Goal: Information Seeking & Learning: Learn about a topic

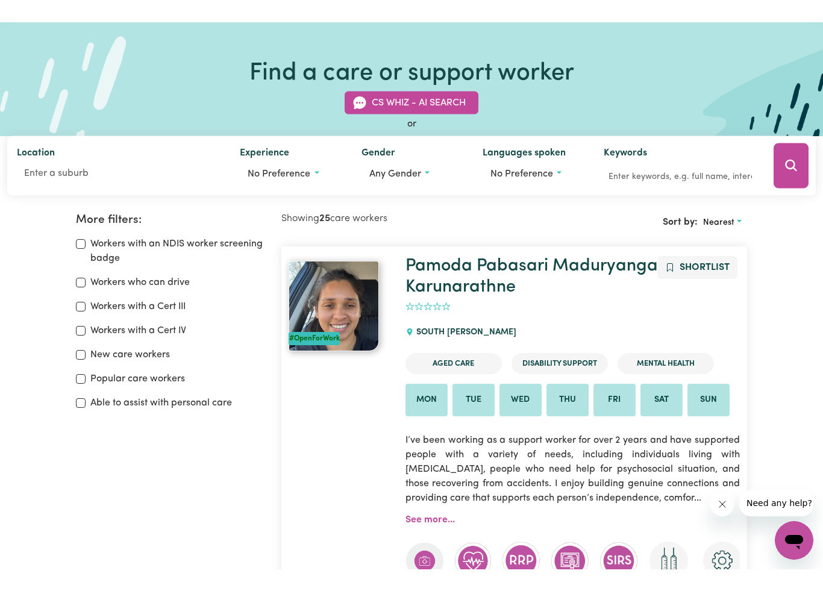
scroll to position [49, 0]
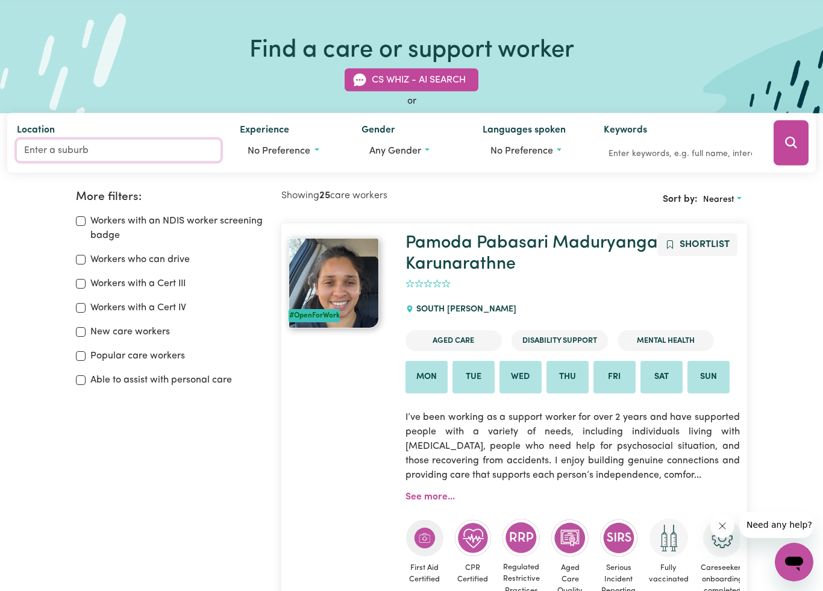
click at [70, 144] on input "Location" at bounding box center [119, 151] width 204 height 22
type input "Por"
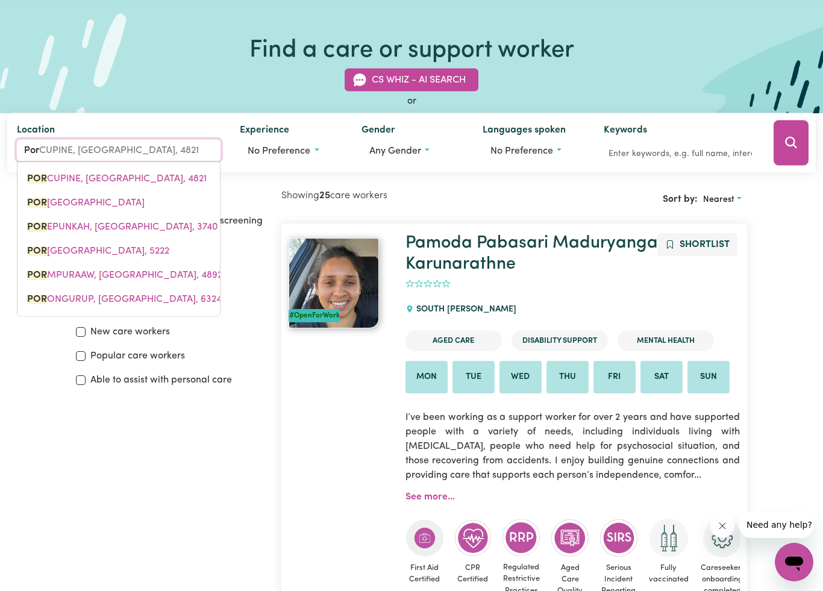
type input "PorCUPINE, [GEOGRAPHIC_DATA], 4821"
type input "Port"
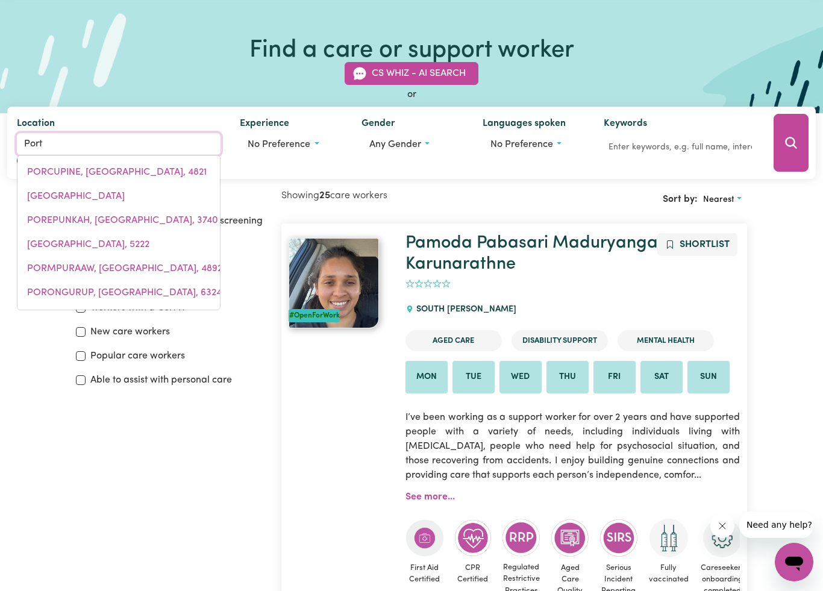
type input "[GEOGRAPHIC_DATA], [GEOGRAPHIC_DATA]"
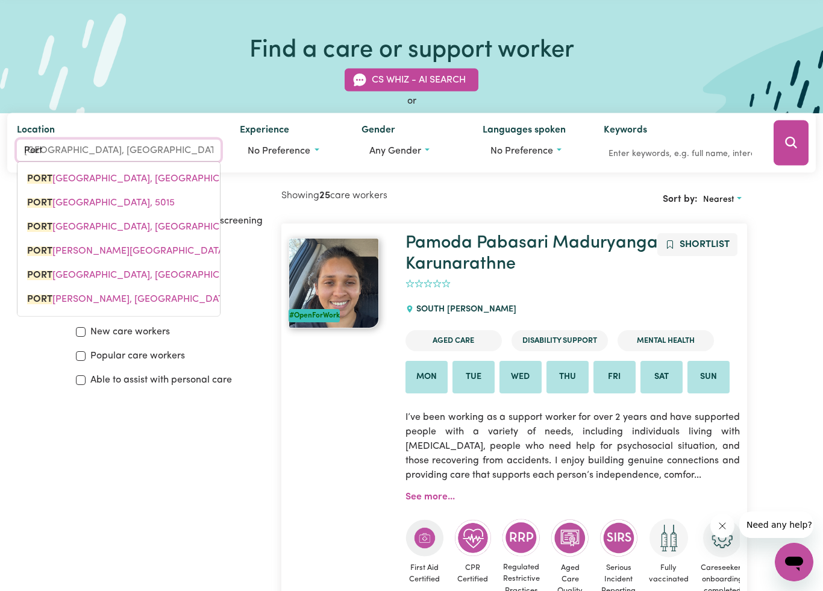
type input "Port m"
type input "[GEOGRAPHIC_DATA][PERSON_NAME], [GEOGRAPHIC_DATA], 5291"
type input "Port ma"
type input "Port [PERSON_NAME], [GEOGRAPHIC_DATA], 5291"
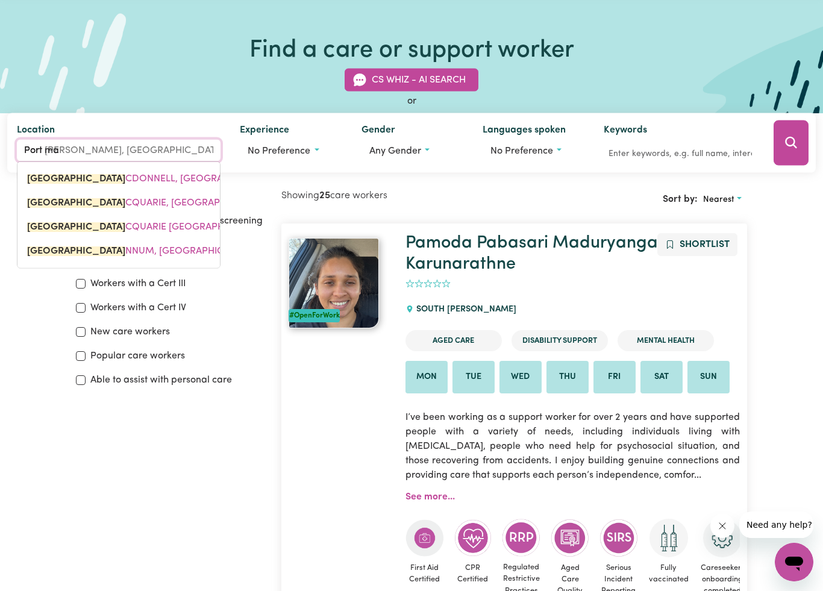
click at [186, 199] on span "[GEOGRAPHIC_DATA], [GEOGRAPHIC_DATA], 2444" at bounding box center [161, 203] width 268 height 10
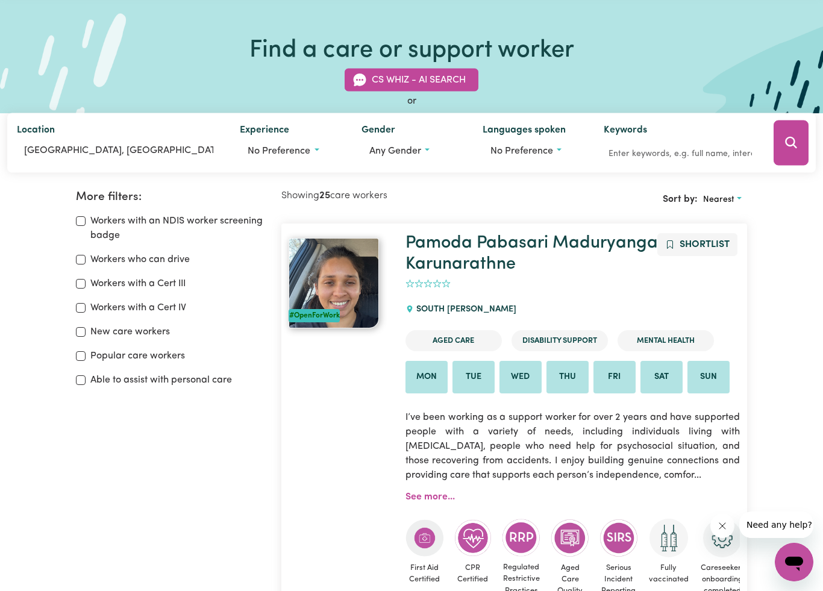
click at [765, 143] on div "Keywords" at bounding box center [680, 143] width 172 height 60
click at [791, 146] on icon "Search" at bounding box center [790, 142] width 11 height 11
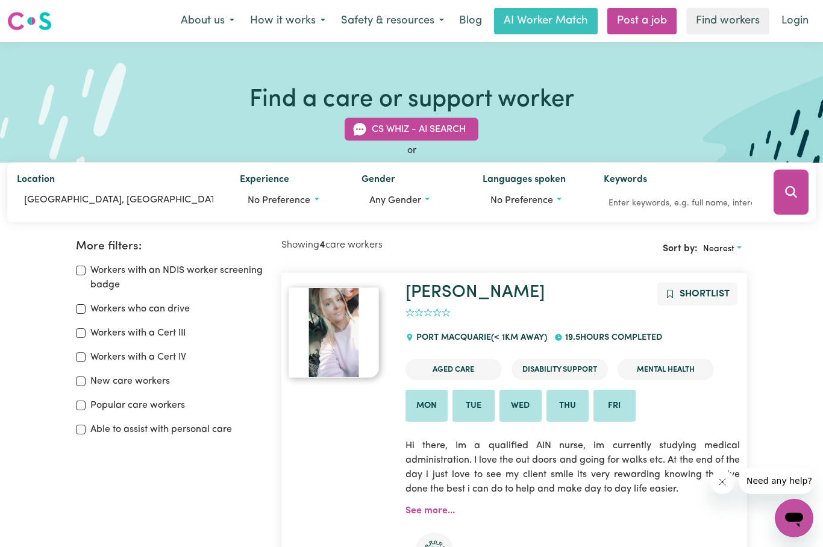
click at [740, 17] on link "Find workers" at bounding box center [727, 21] width 83 height 27
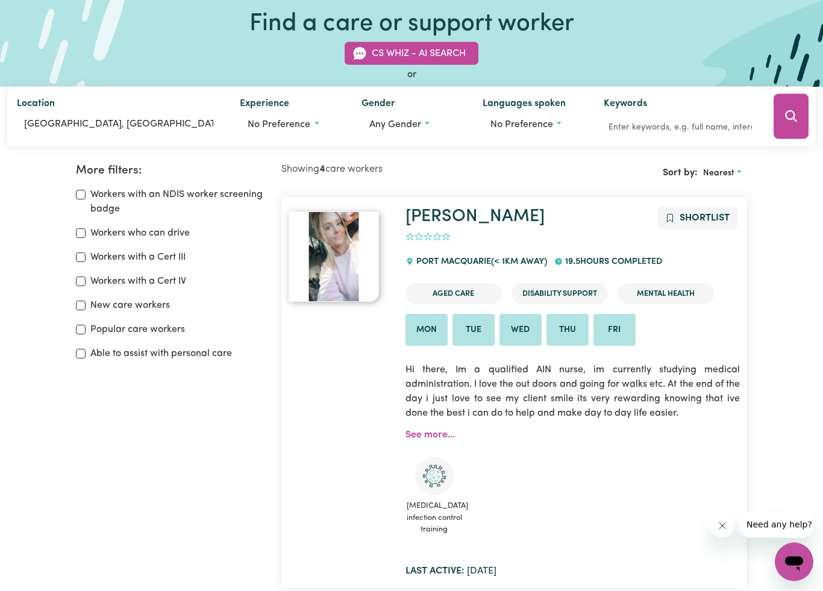
scroll to position [76, 0]
click at [438, 330] on li "Mon" at bounding box center [427, 330] width 42 height 33
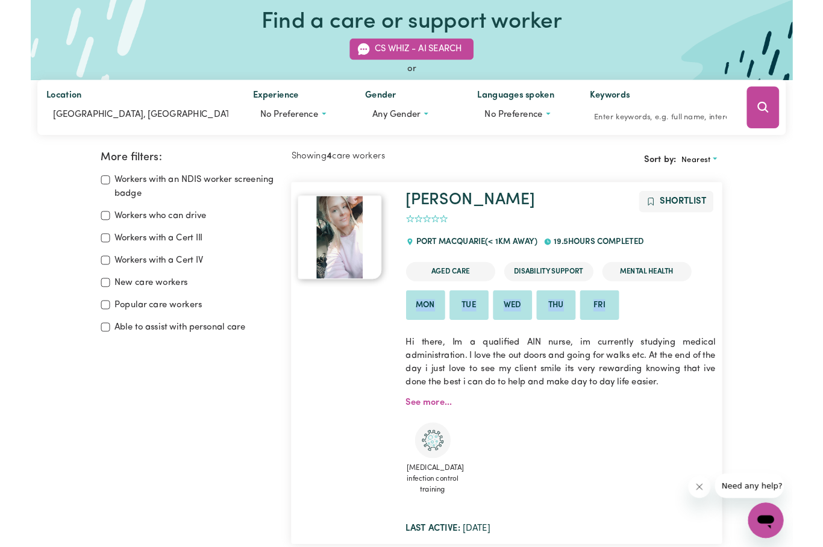
scroll to position [0, 0]
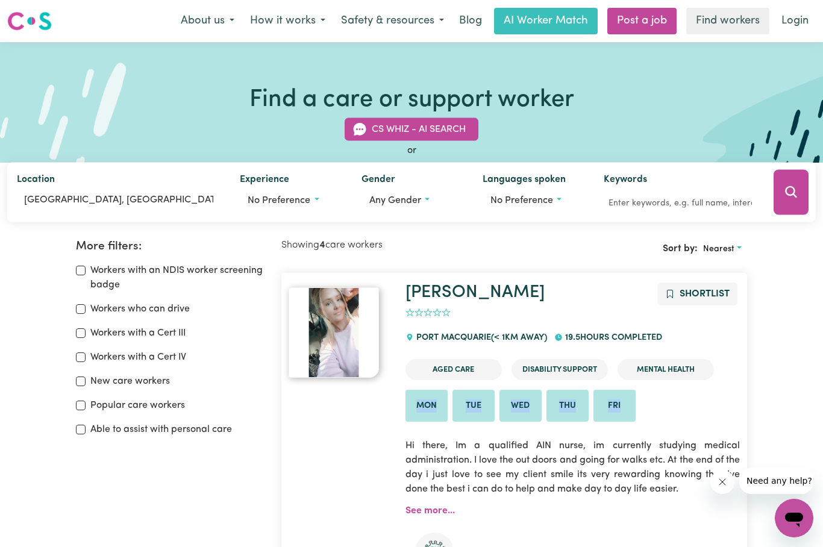
click at [792, 19] on link "Login" at bounding box center [795, 21] width 42 height 27
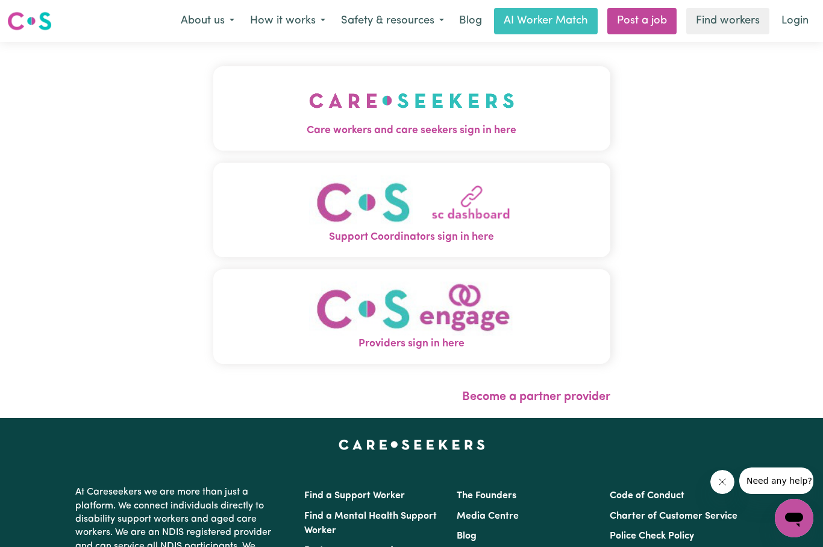
click at [493, 321] on img "Providers sign in here" at bounding box center [412, 308] width 206 height 55
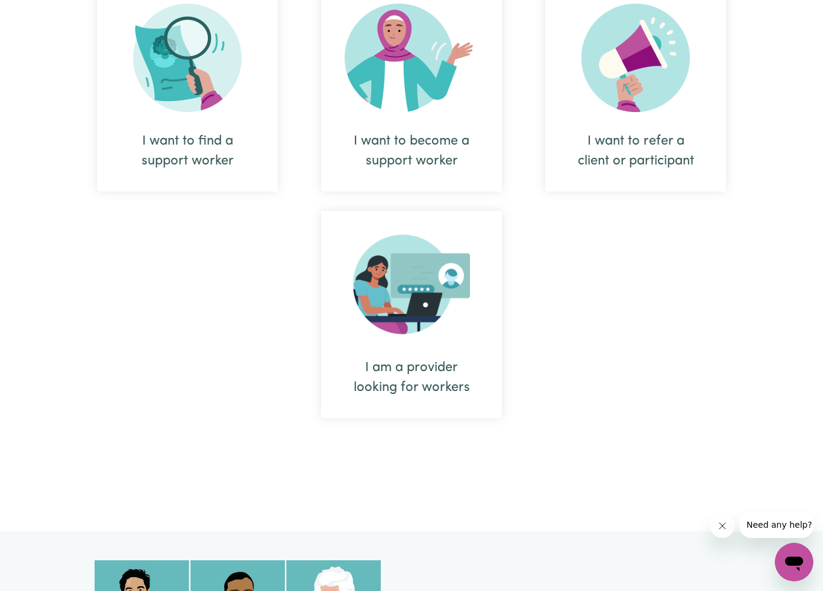
scroll to position [547, 0]
click at [455, 163] on div "I want to become a support worker" at bounding box center [411, 152] width 123 height 40
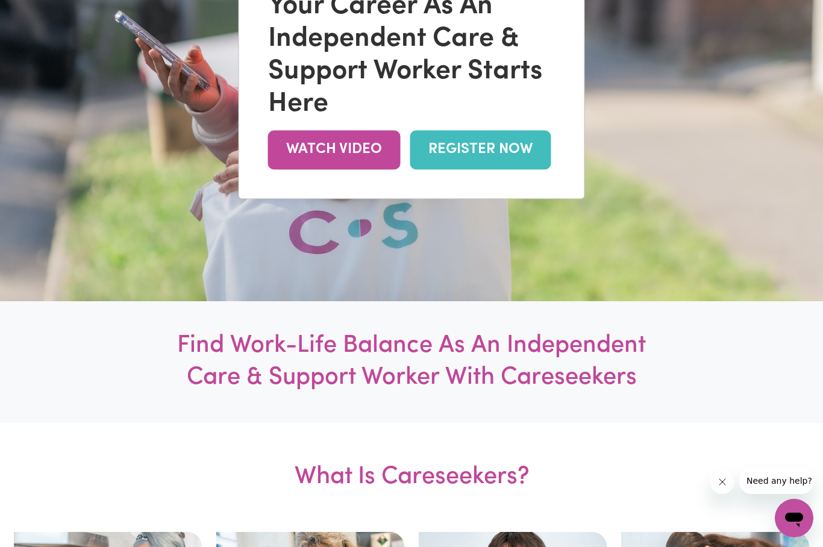
scroll to position [288, 0]
click at [527, 148] on link "REGISTER NOW" at bounding box center [480, 149] width 141 height 39
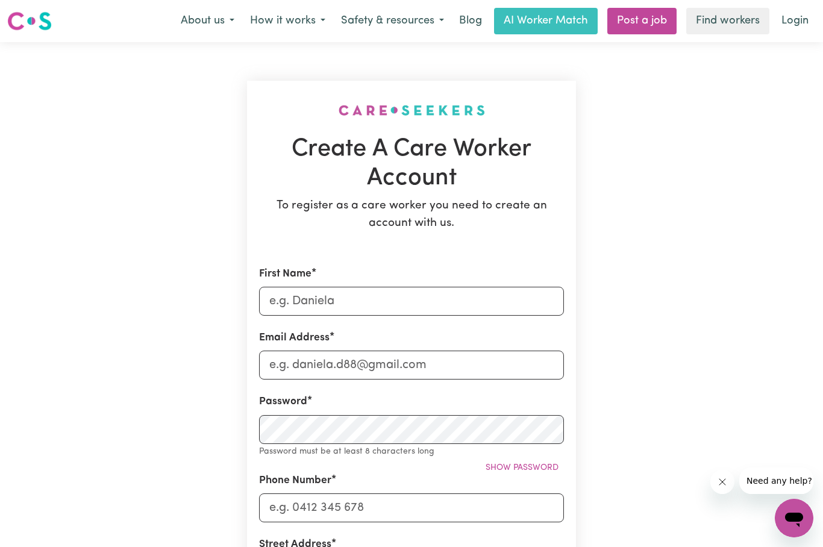
click at [736, 13] on link "Find workers" at bounding box center [727, 21] width 83 height 27
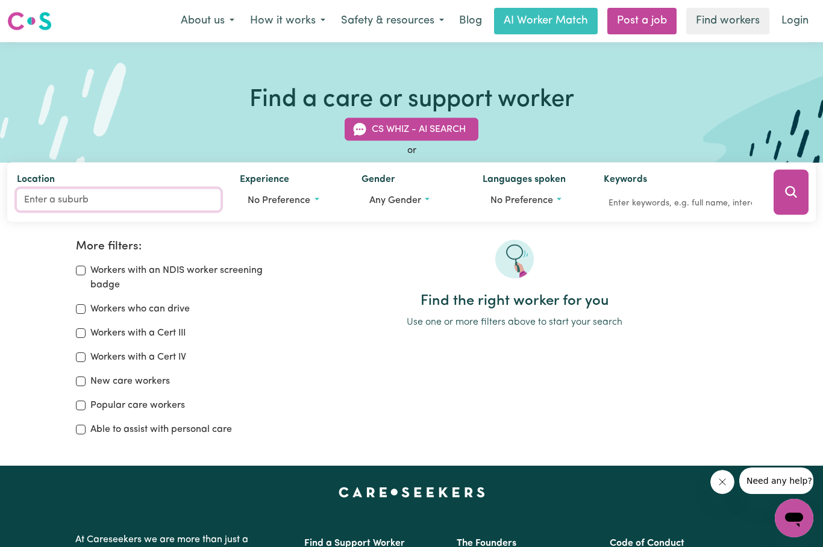
click at [87, 195] on input "Location" at bounding box center [119, 200] width 204 height 22
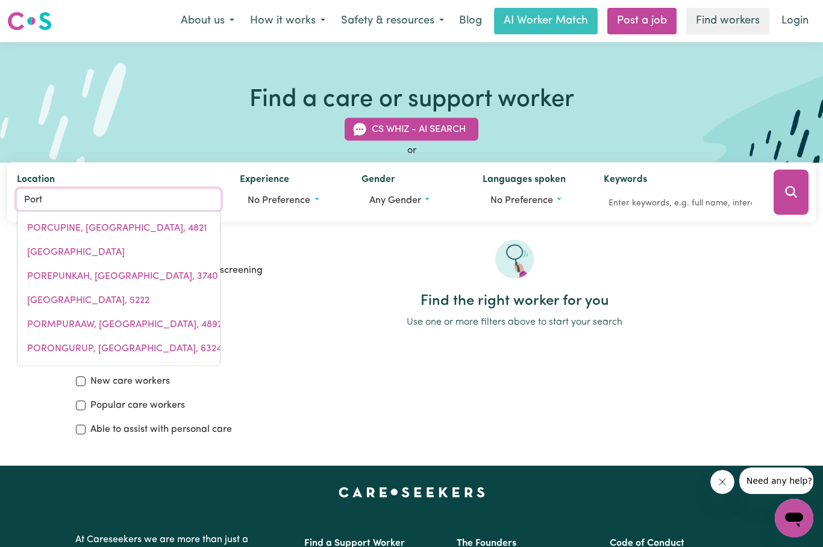
type input "Port"
type input "[GEOGRAPHIC_DATA], [GEOGRAPHIC_DATA]"
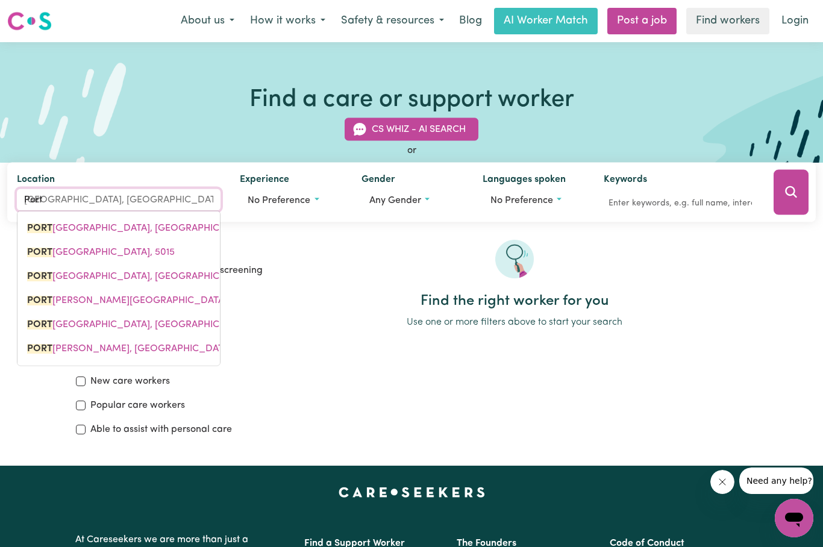
type input "Port m"
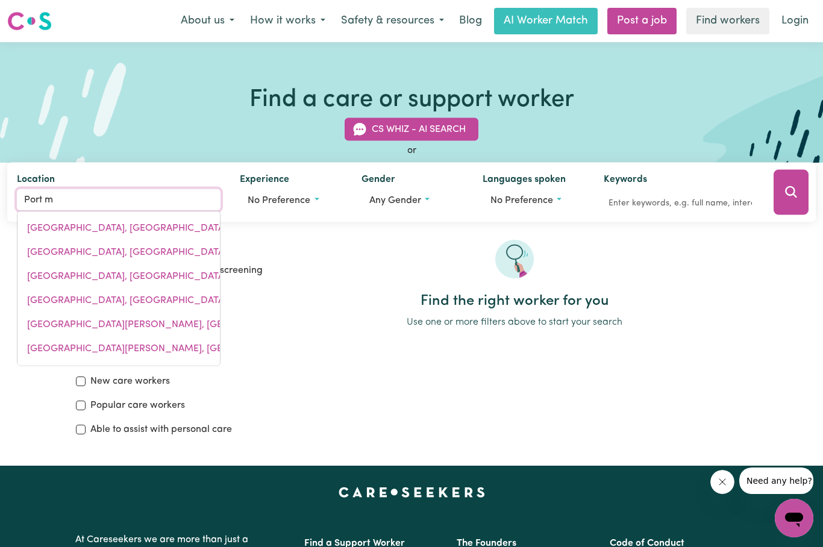
type input "[GEOGRAPHIC_DATA][PERSON_NAME], [GEOGRAPHIC_DATA], 5291"
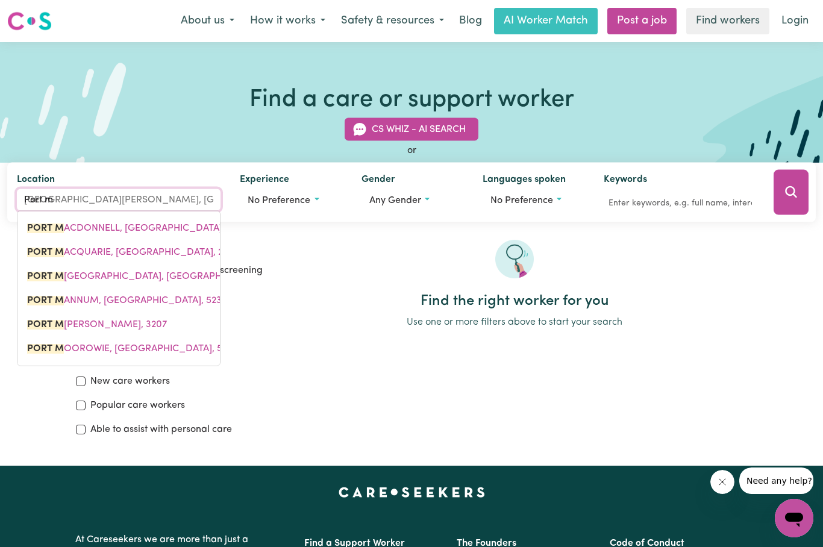
type input "Port ma"
type input "Port [PERSON_NAME], [GEOGRAPHIC_DATA], 5291"
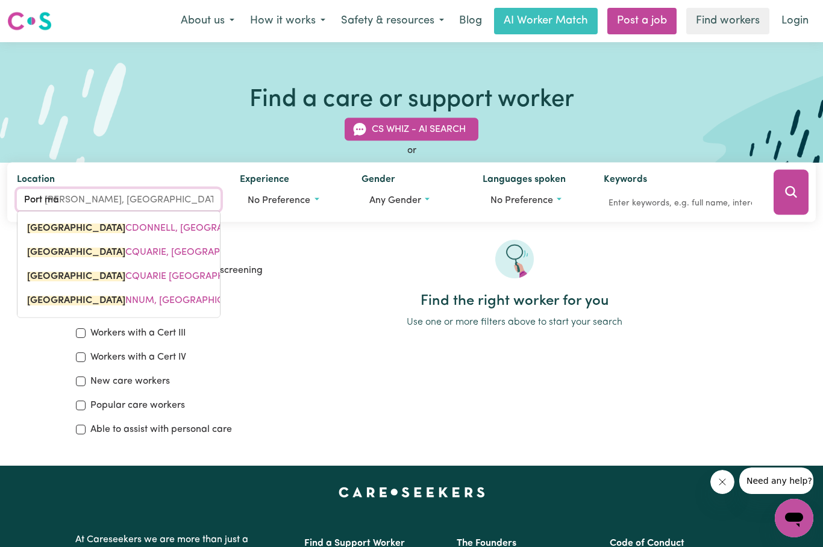
click at [186, 254] on span "[GEOGRAPHIC_DATA], [GEOGRAPHIC_DATA], 2444" at bounding box center [161, 253] width 268 height 10
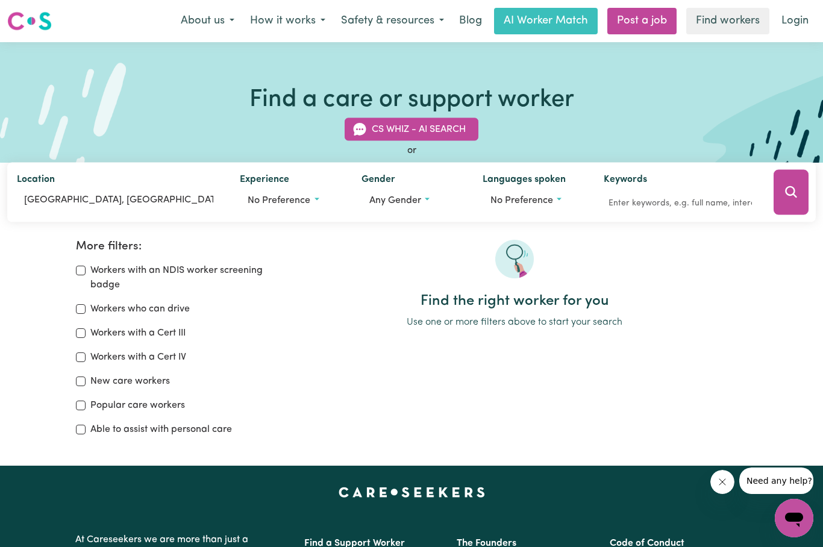
click at [782, 199] on button "Search" at bounding box center [791, 192] width 35 height 45
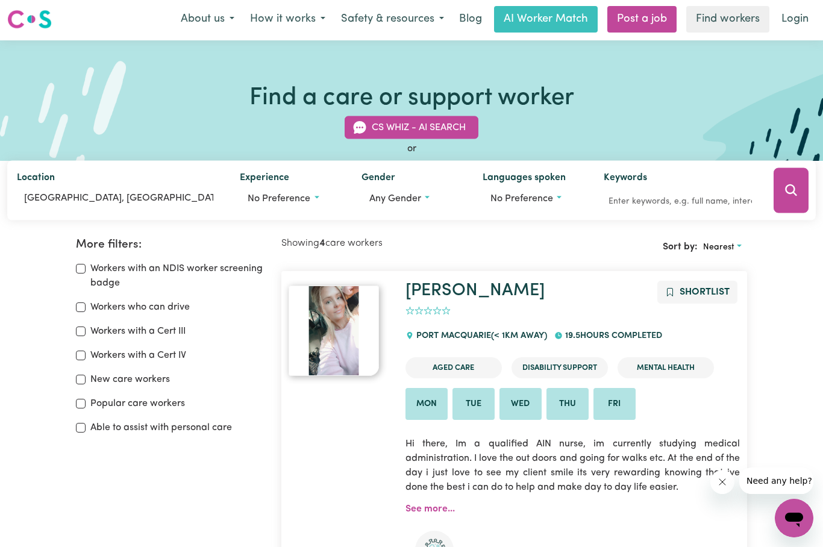
scroll to position [201, 0]
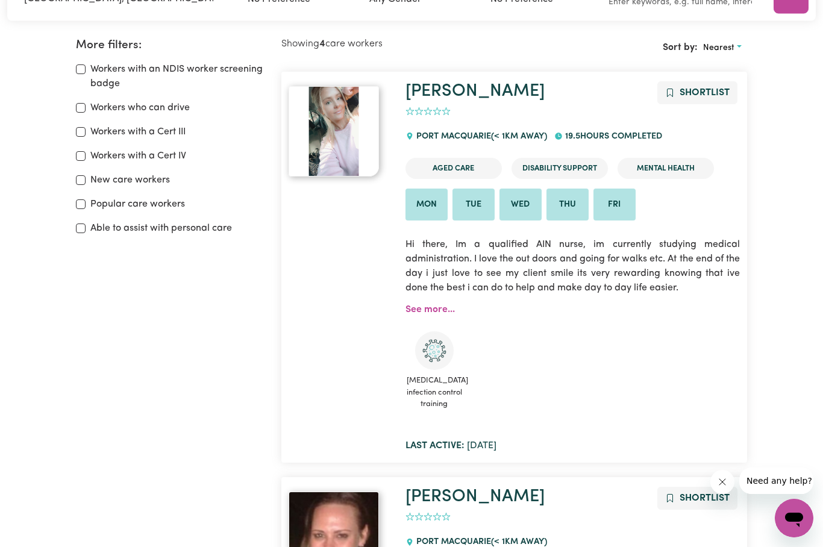
click at [447, 307] on link "See more..." at bounding box center [430, 310] width 49 height 10
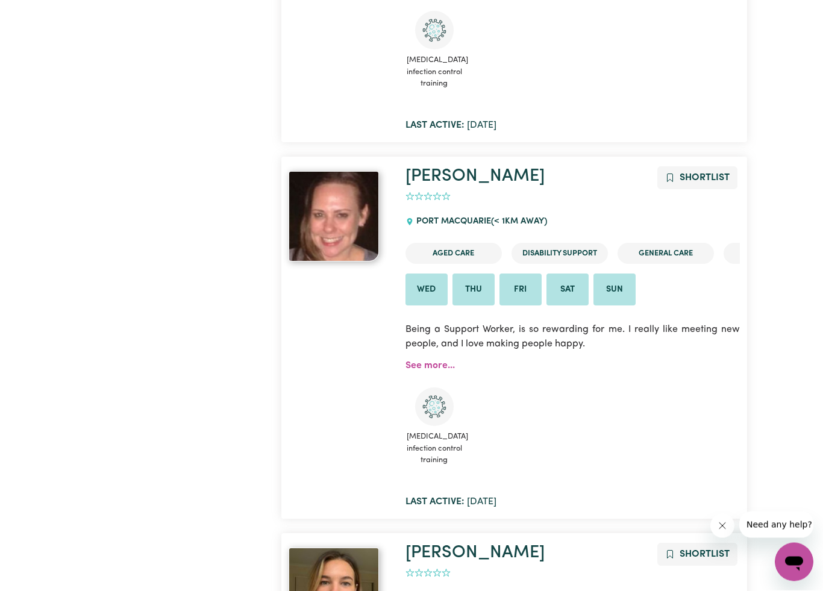
scroll to position [523, 0]
click at [438, 362] on link "See more..." at bounding box center [430, 365] width 49 height 10
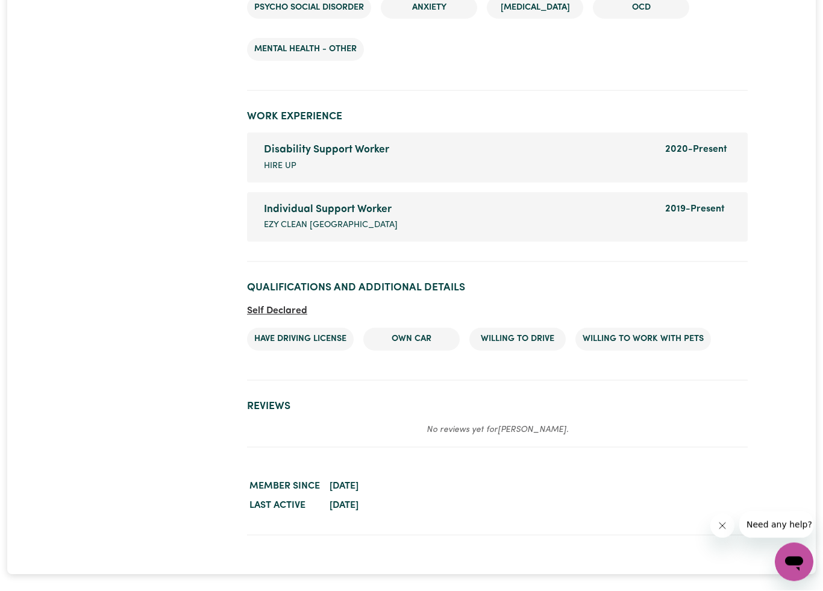
scroll to position [1710, 0]
click at [362, 218] on span "Ezy Clean Port Macquarie" at bounding box center [331, 224] width 134 height 13
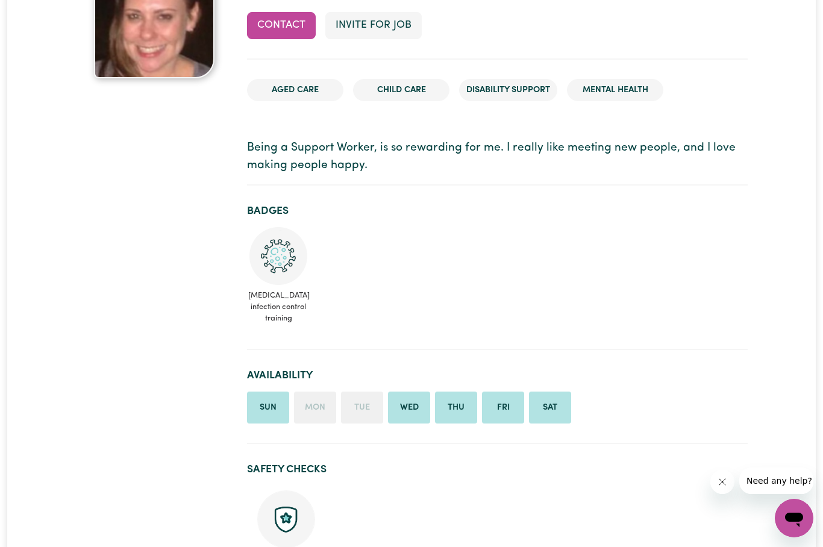
scroll to position [0, 0]
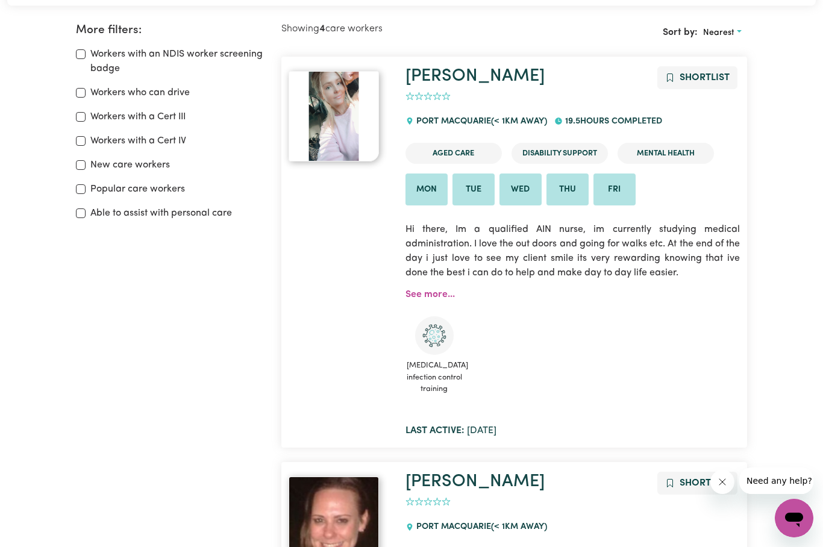
scroll to position [201, 0]
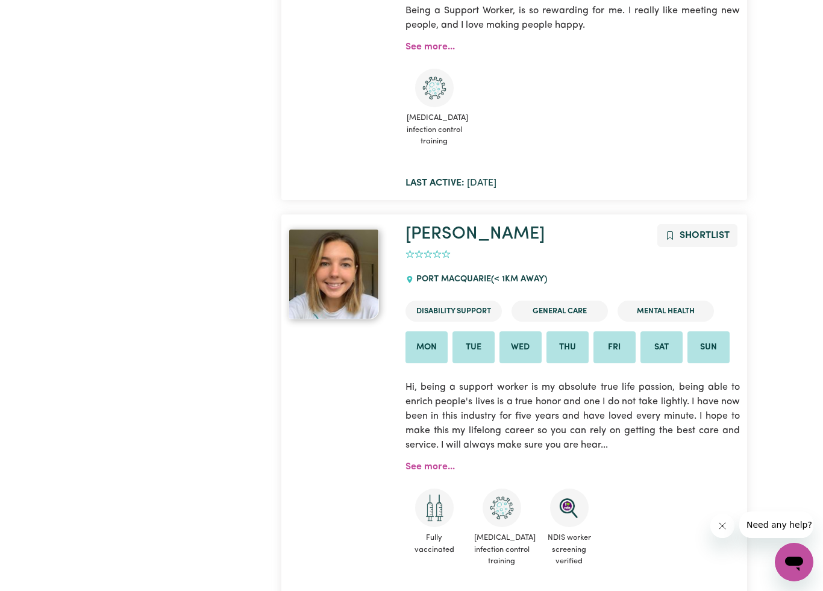
click at [433, 463] on link "See more..." at bounding box center [430, 467] width 49 height 10
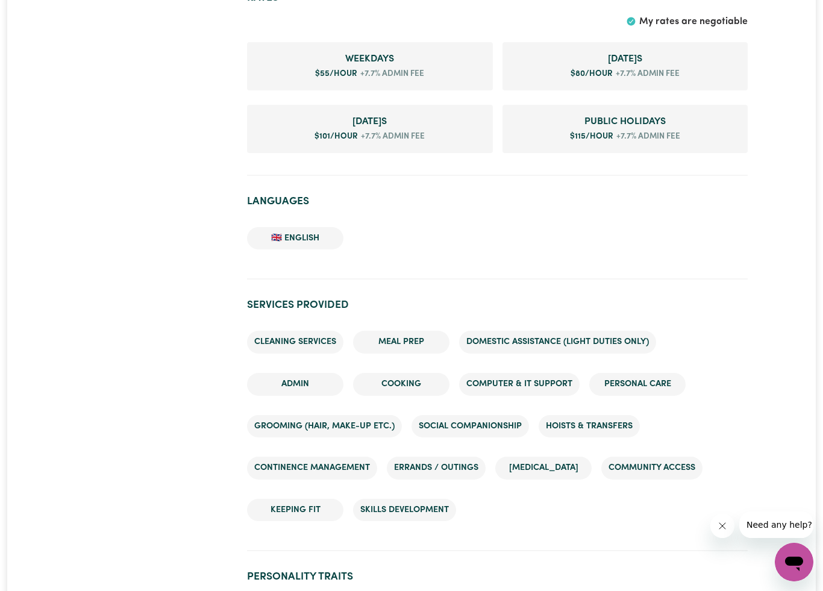
scroll to position [934, 0]
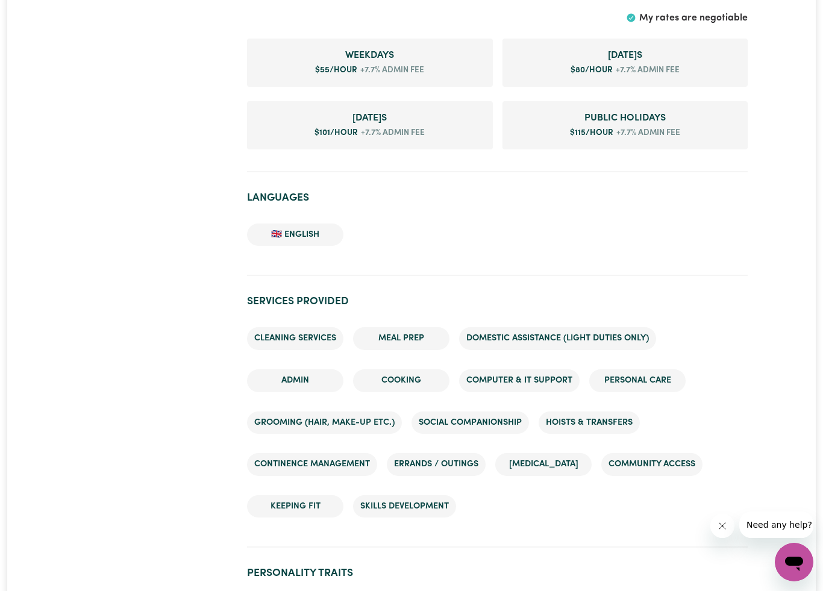
click at [428, 62] on li "Weekday s $ 55 /hour +7.7% admin fee" at bounding box center [370, 63] width 246 height 48
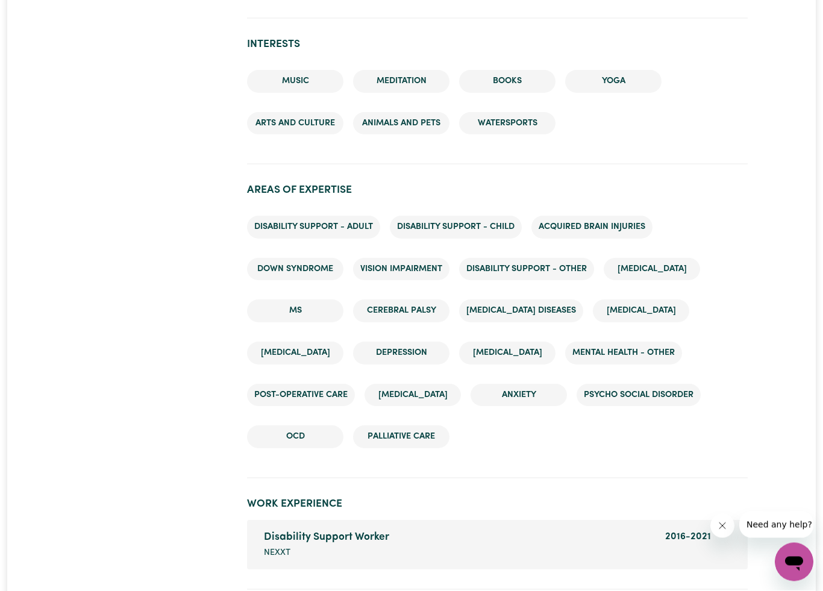
scroll to position [1612, 0]
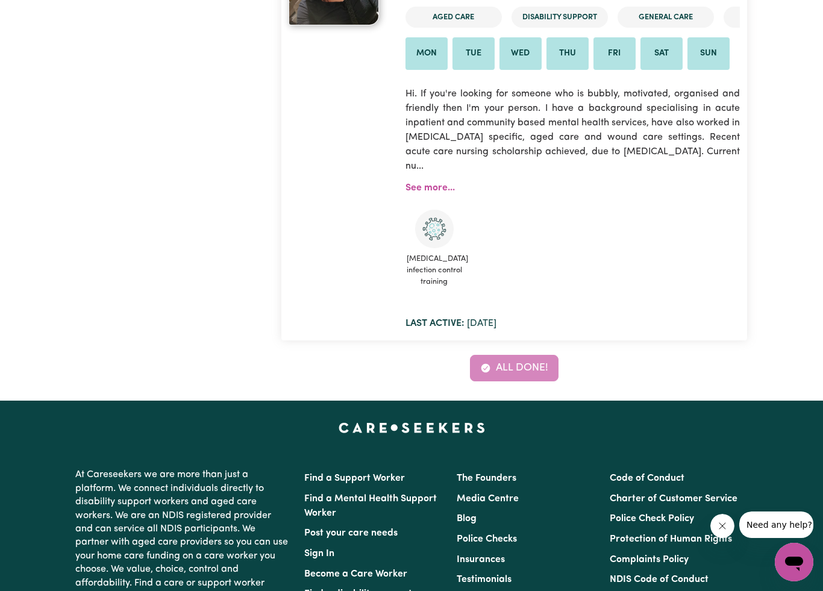
scroll to position [1565, 0]
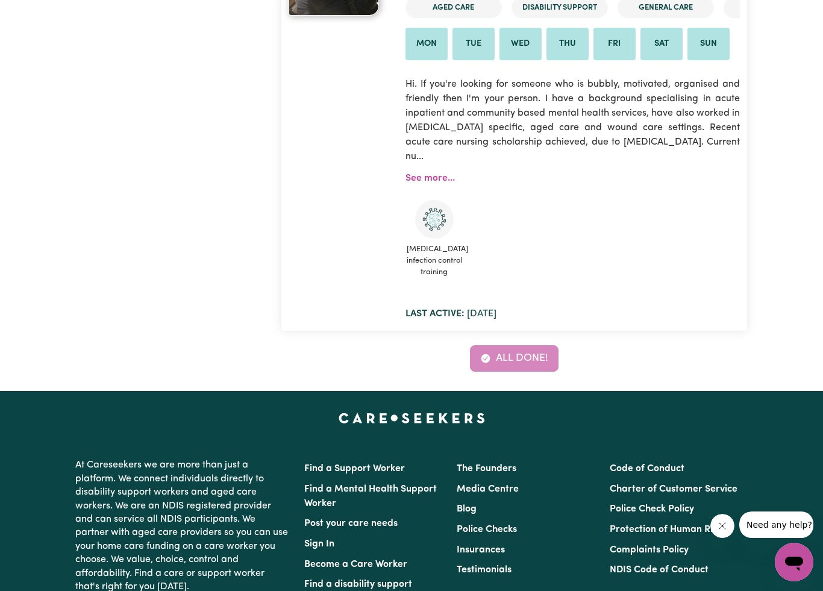
click at [433, 174] on link "See more..." at bounding box center [430, 179] width 49 height 10
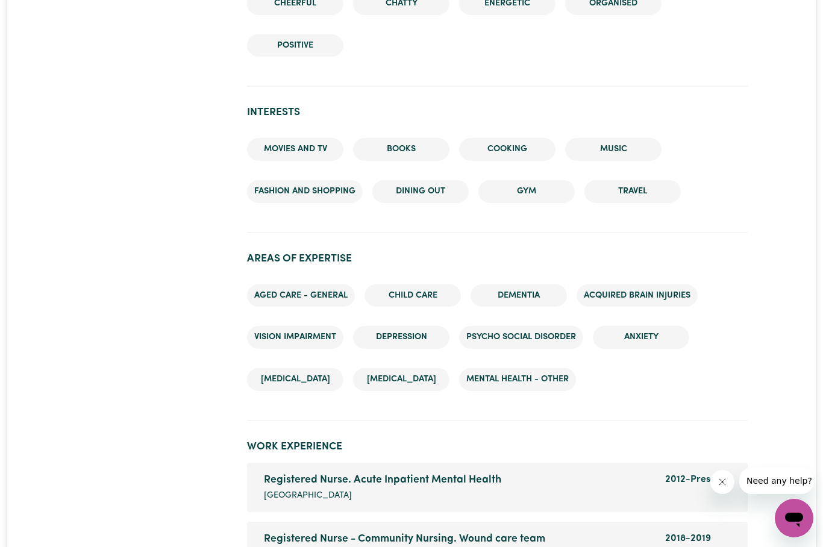
scroll to position [1397, 0]
